Goal: Obtain resource: Obtain resource

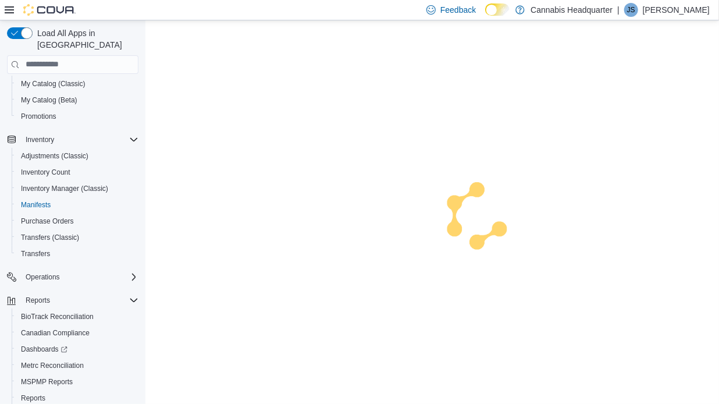
scroll to position [111, 0]
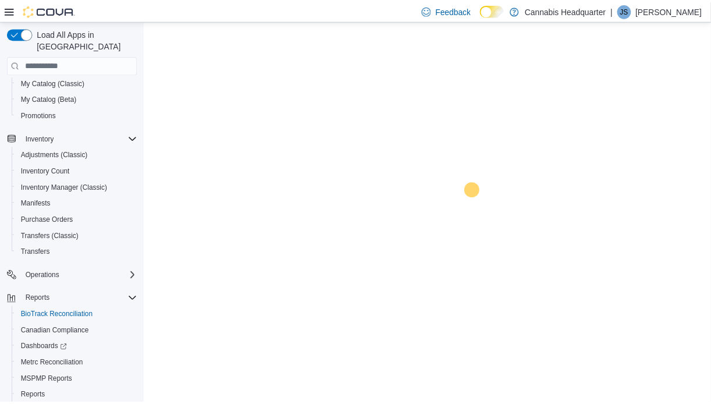
scroll to position [148, 0]
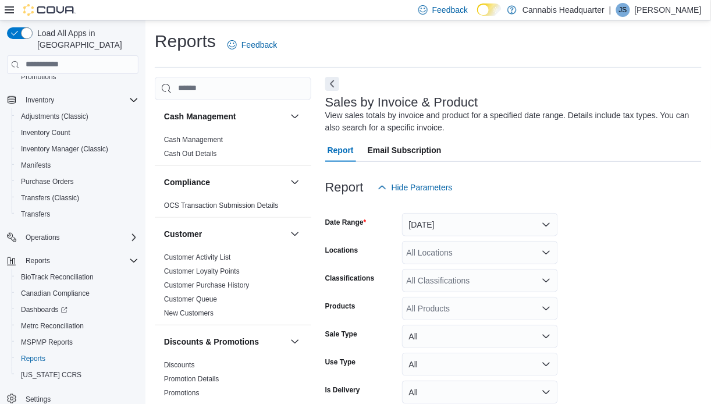
click at [334, 81] on button "Next" at bounding box center [332, 84] width 14 height 14
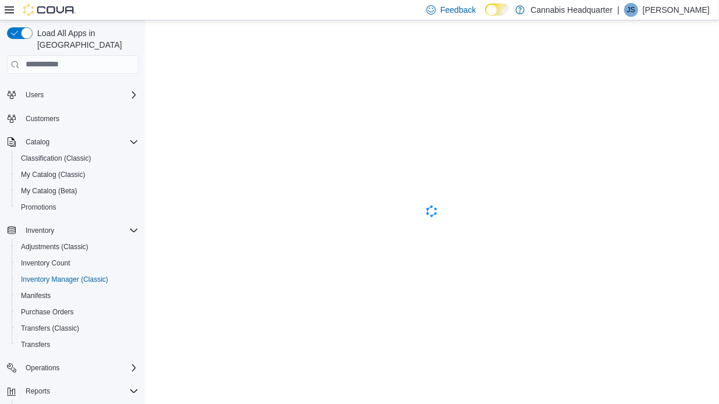
scroll to position [17, 0]
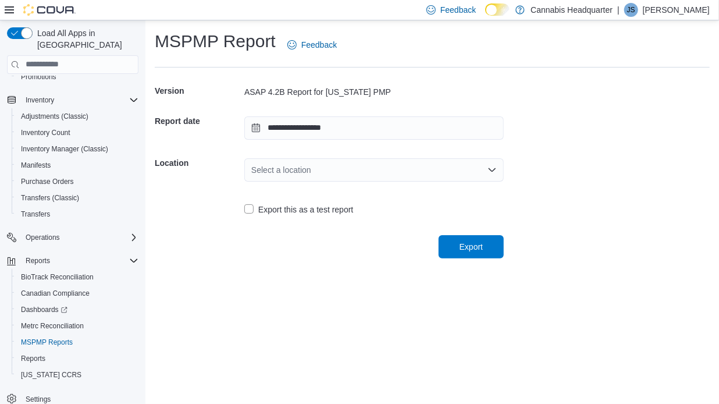
click at [388, 176] on div "Select a location" at bounding box center [373, 169] width 259 height 23
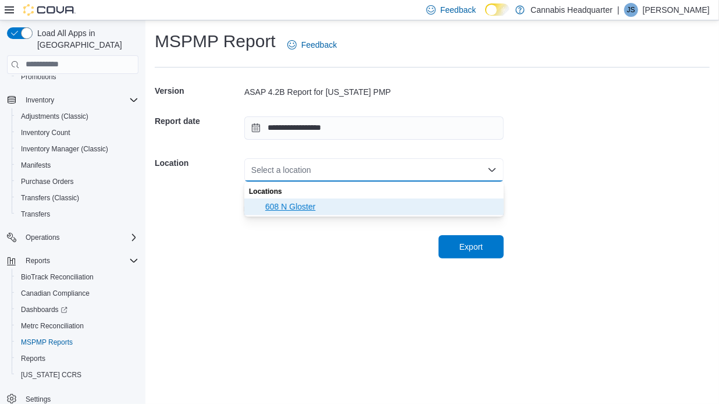
click at [330, 207] on span "608 N Gloster" at bounding box center [380, 207] width 231 height 12
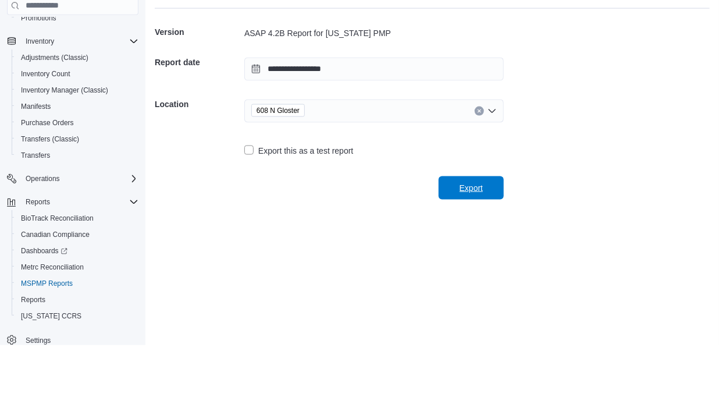
click at [485, 247] on span "Export" at bounding box center [471, 246] width 51 height 23
